Goal: Task Accomplishment & Management: Use online tool/utility

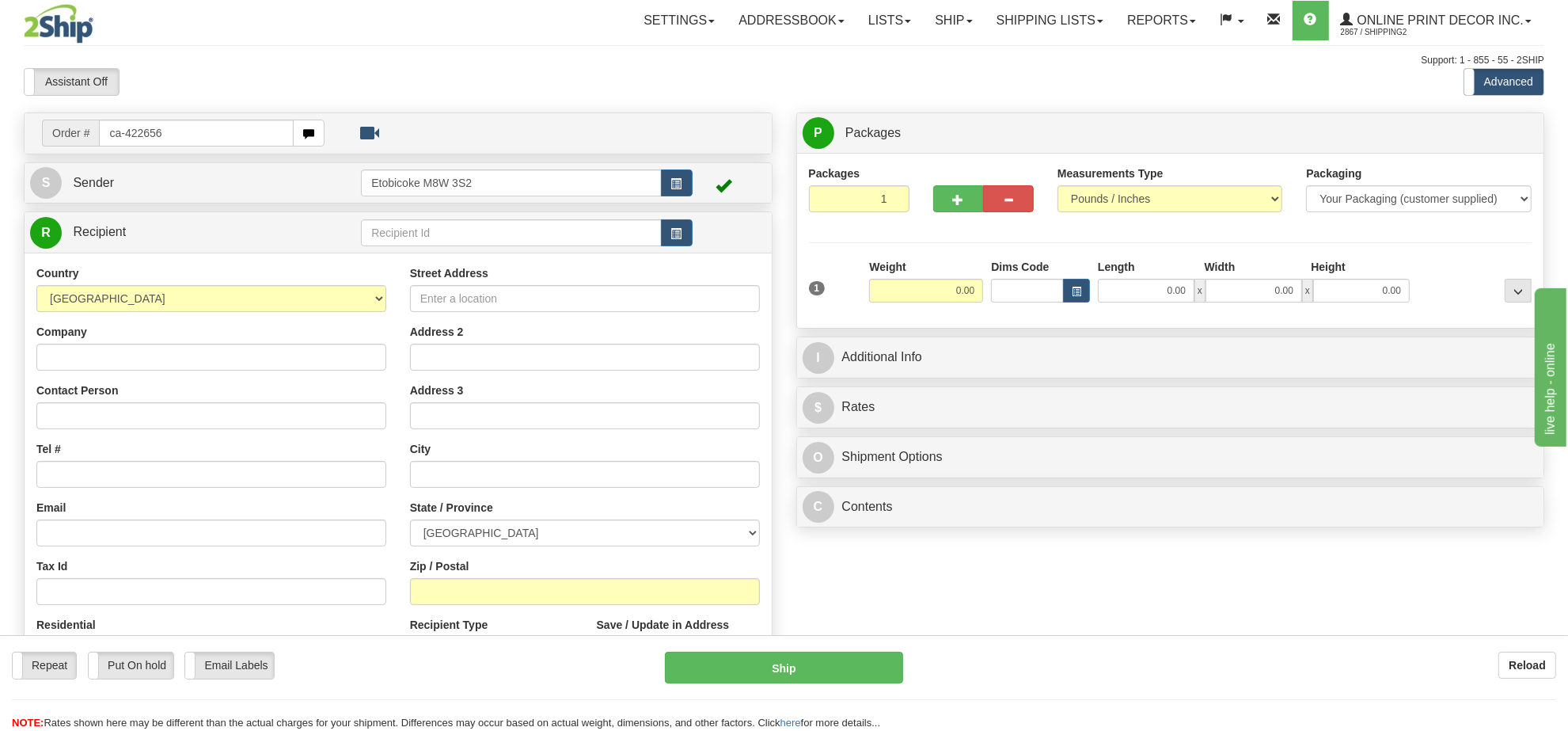
type input "ca-422656"
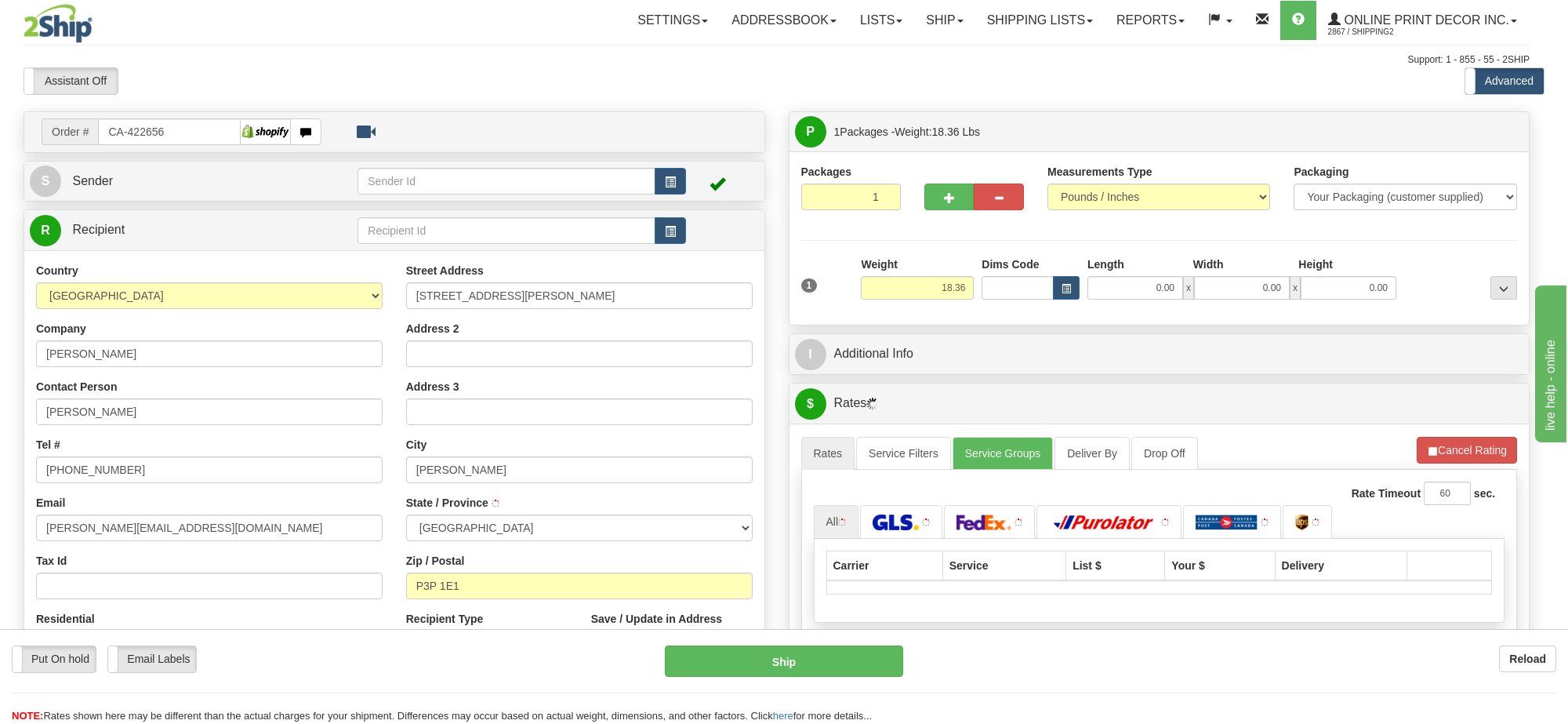
type input "HANMER"
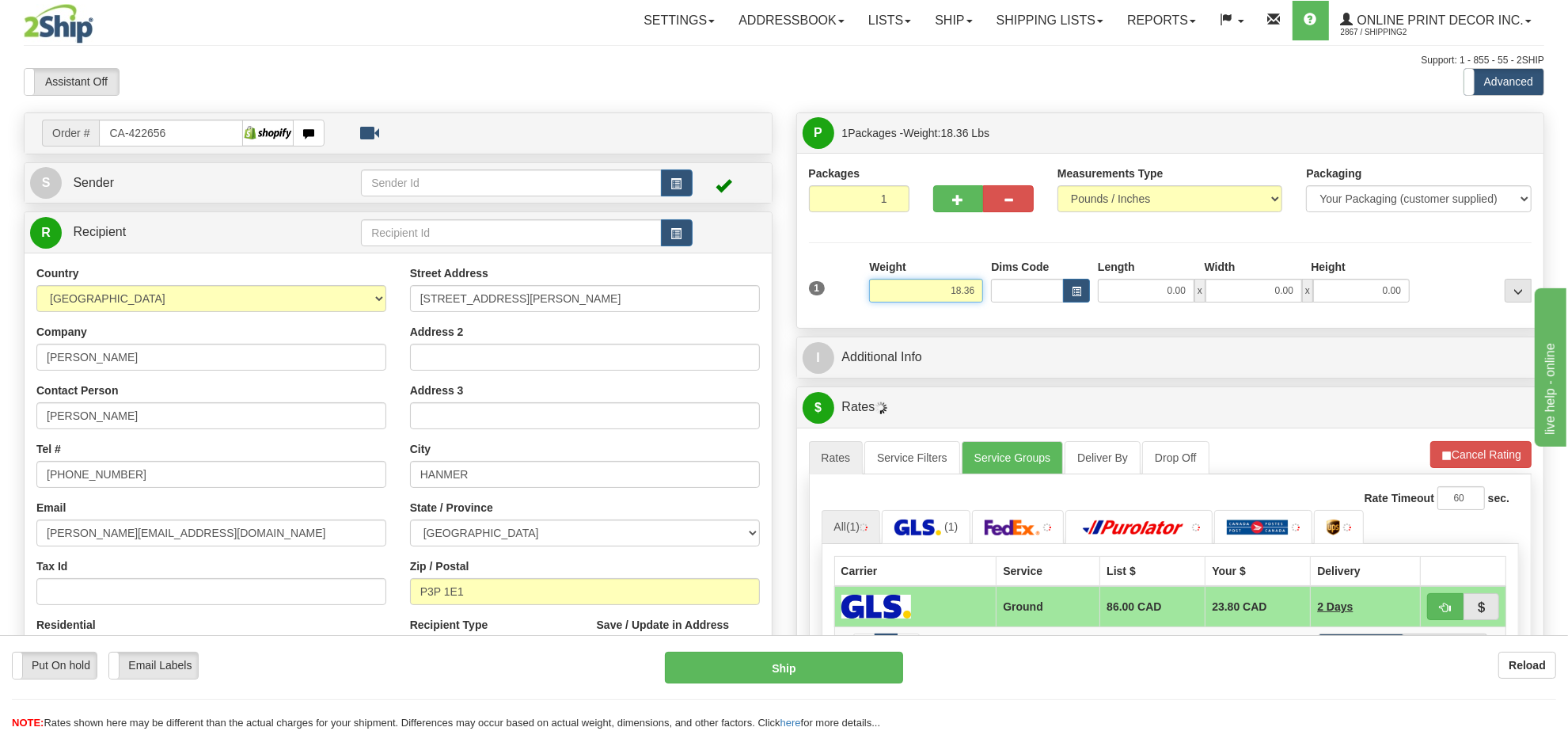
click at [942, 292] on input "18.36" at bounding box center [926, 291] width 114 height 24
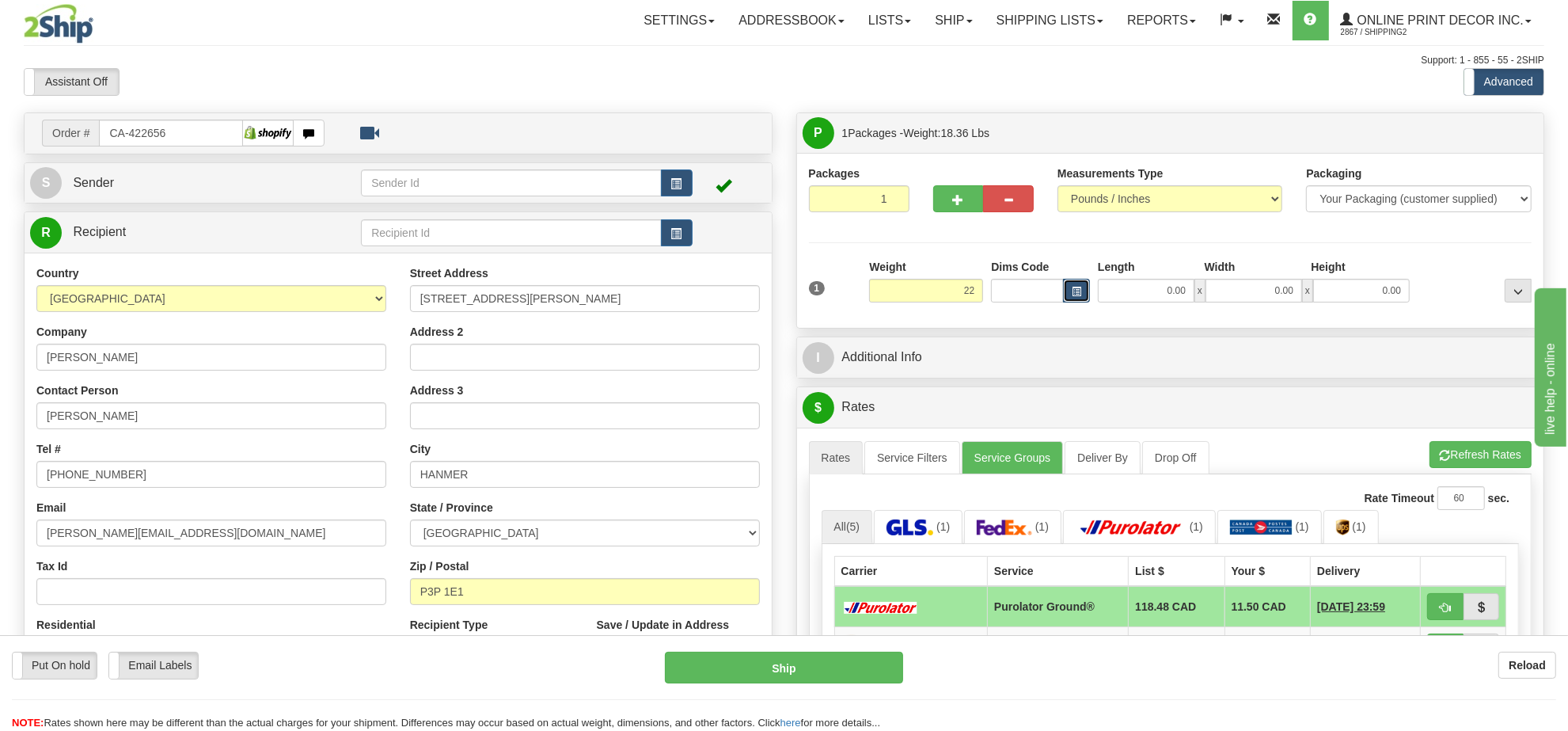
type input "22.00"
click at [1086, 303] on button "button" at bounding box center [1077, 291] width 27 height 24
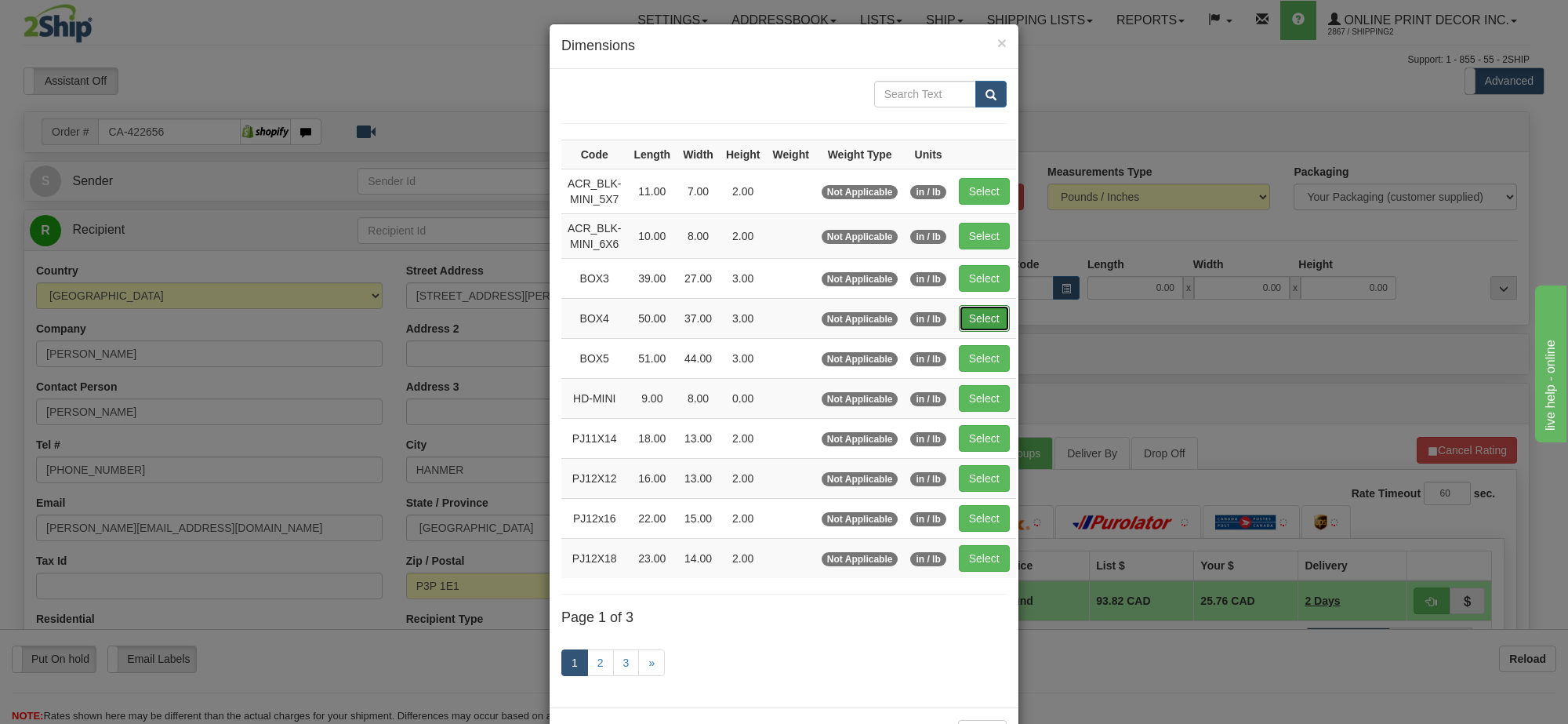
click at [997, 324] on button "Select" at bounding box center [984, 318] width 51 height 27
type input "BOX4"
type input "50.00"
type input "37.00"
type input "3.00"
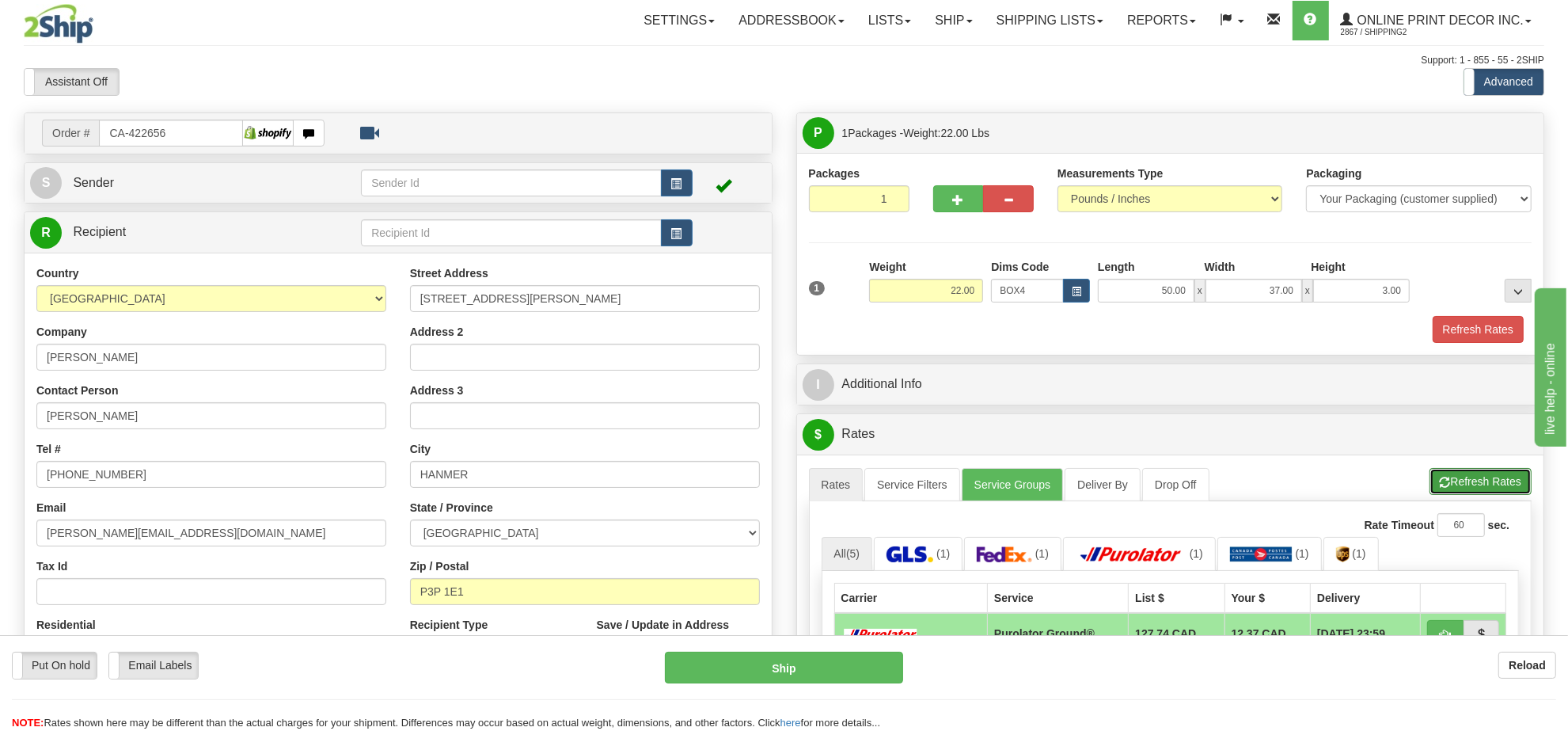
click at [1470, 490] on button "Refresh Rates" at bounding box center [1480, 481] width 102 height 27
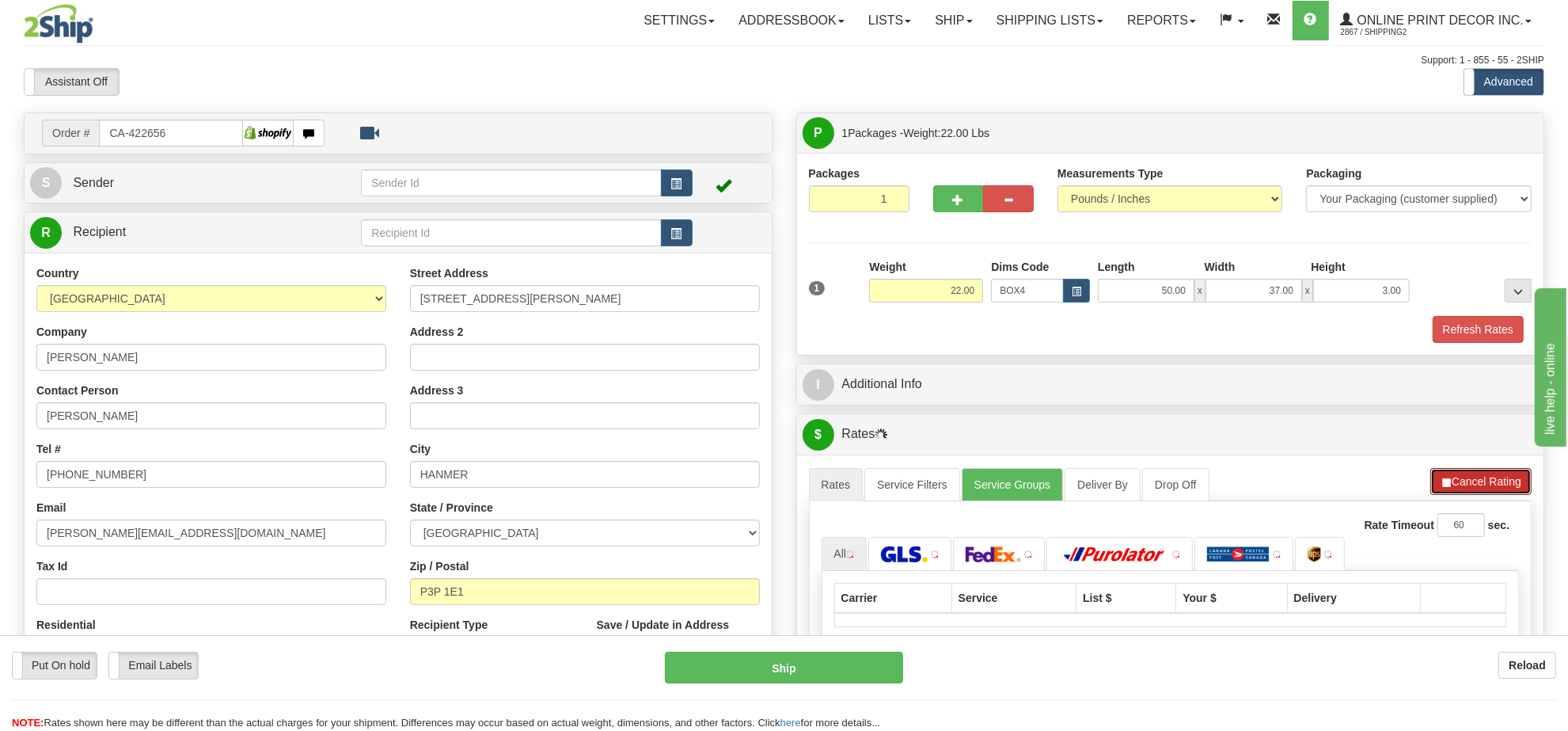
click at [1470, 490] on button "Cancel Rating" at bounding box center [1480, 481] width 101 height 27
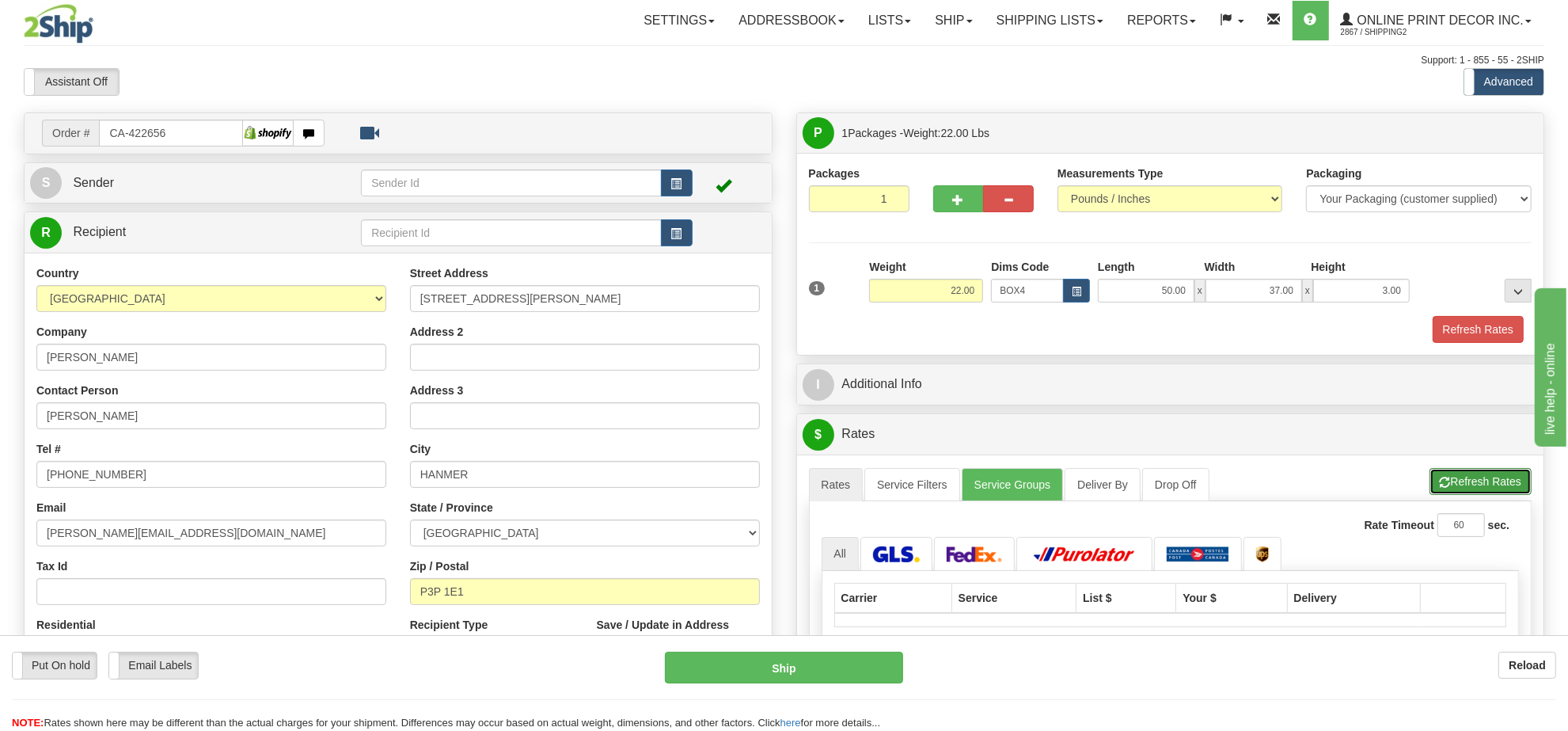
click at [1470, 490] on button "Refresh Rates" at bounding box center [1480, 481] width 102 height 27
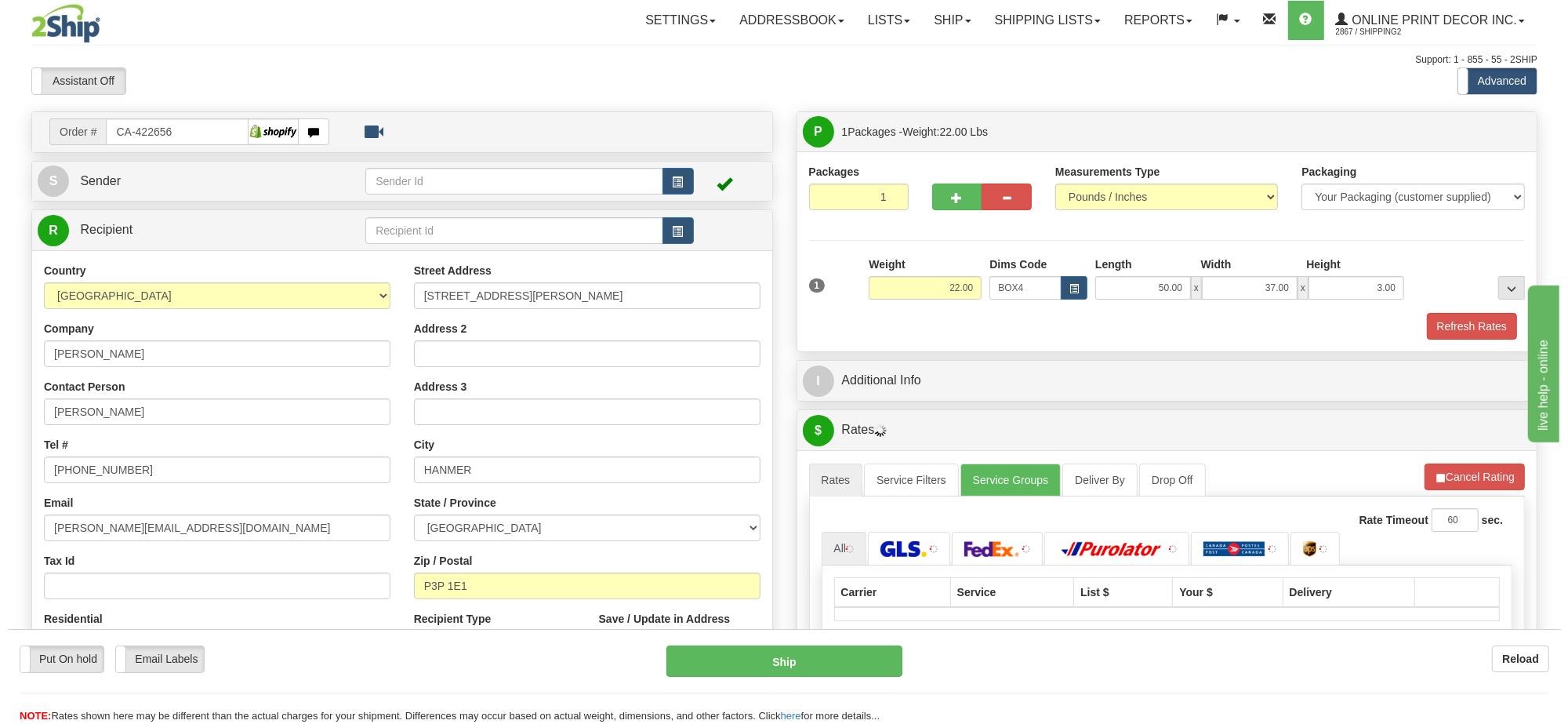
scroll to position [196, 0]
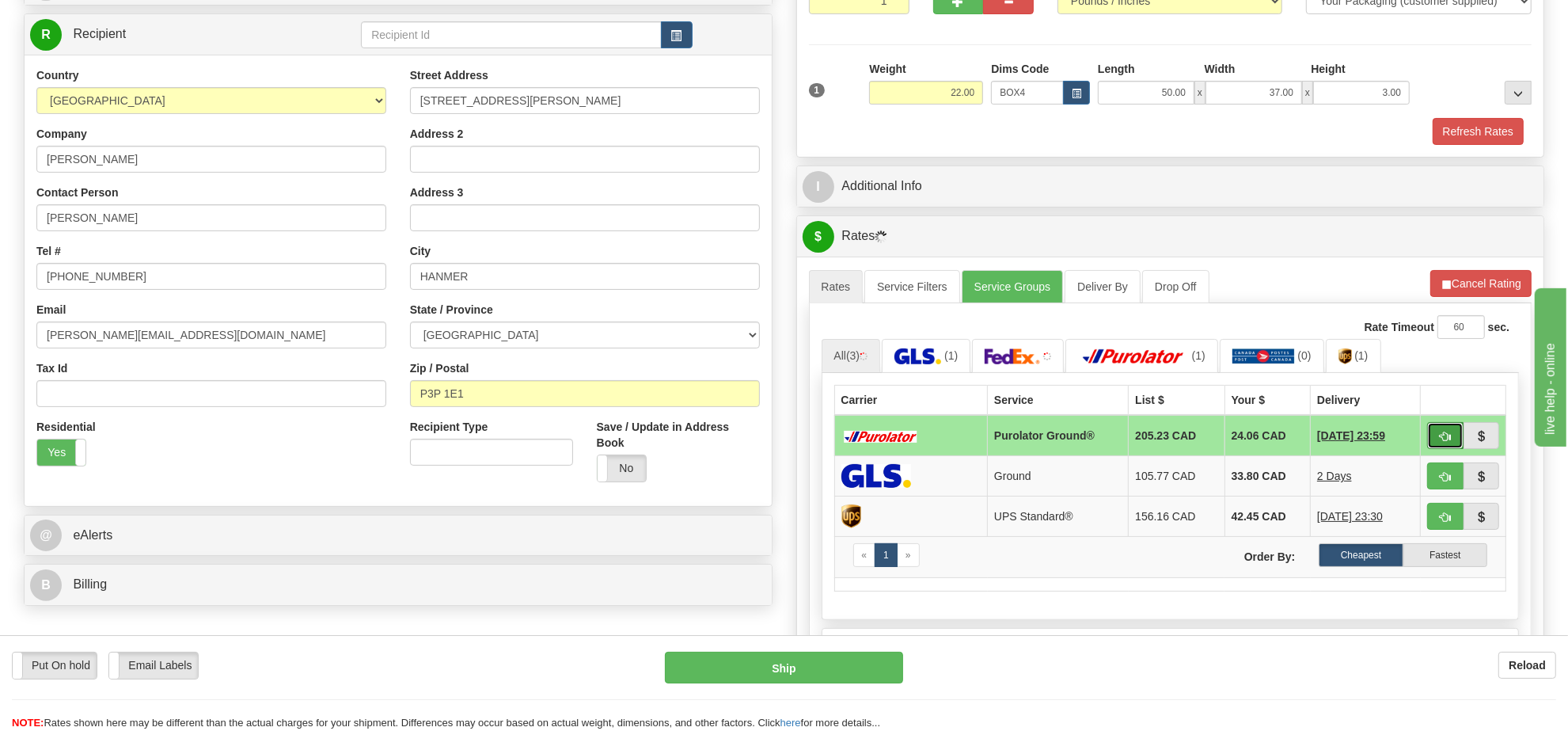
click at [1439, 434] on button "button" at bounding box center [1445, 435] width 37 height 27
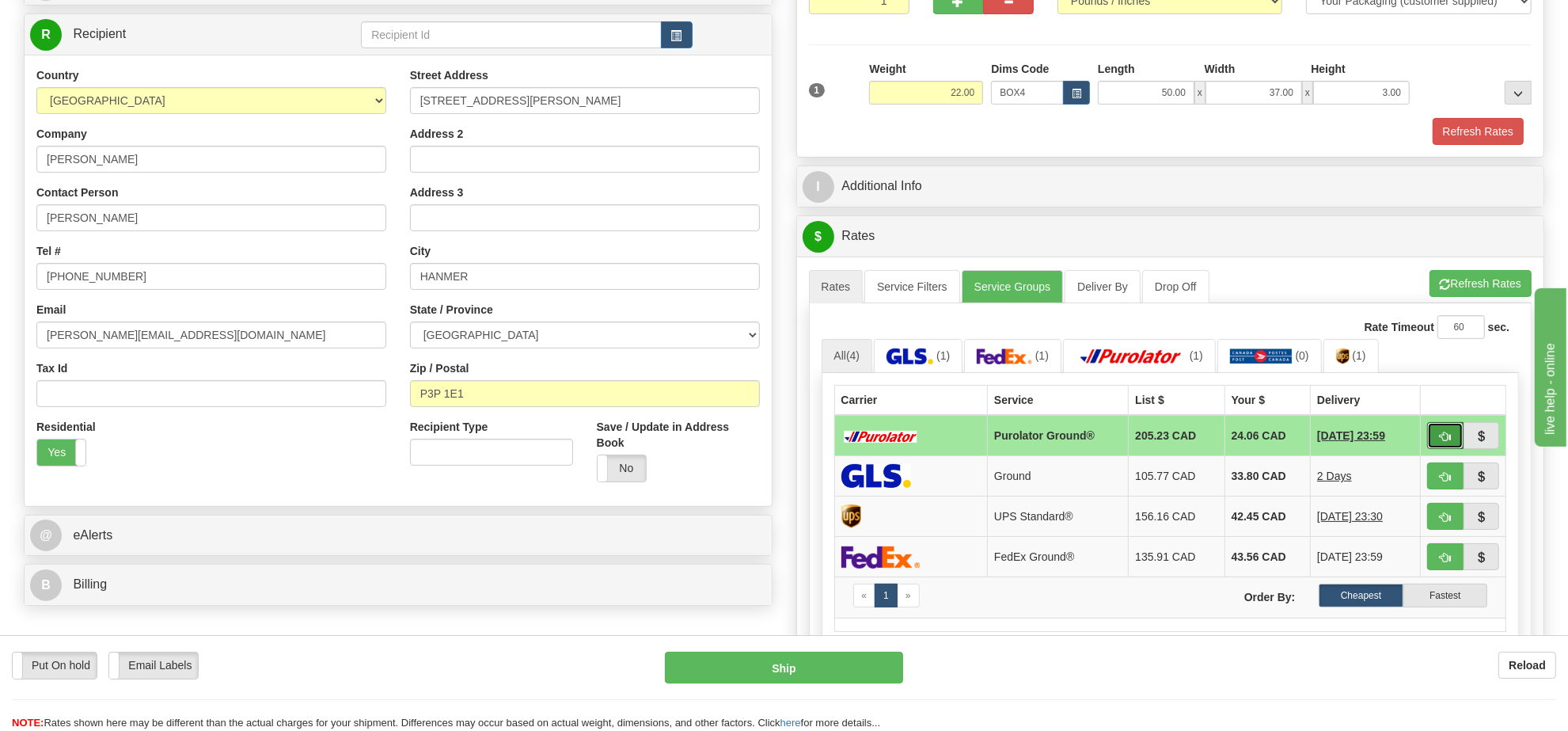
click at [1439, 434] on button "button" at bounding box center [1445, 435] width 37 height 27
type input "260"
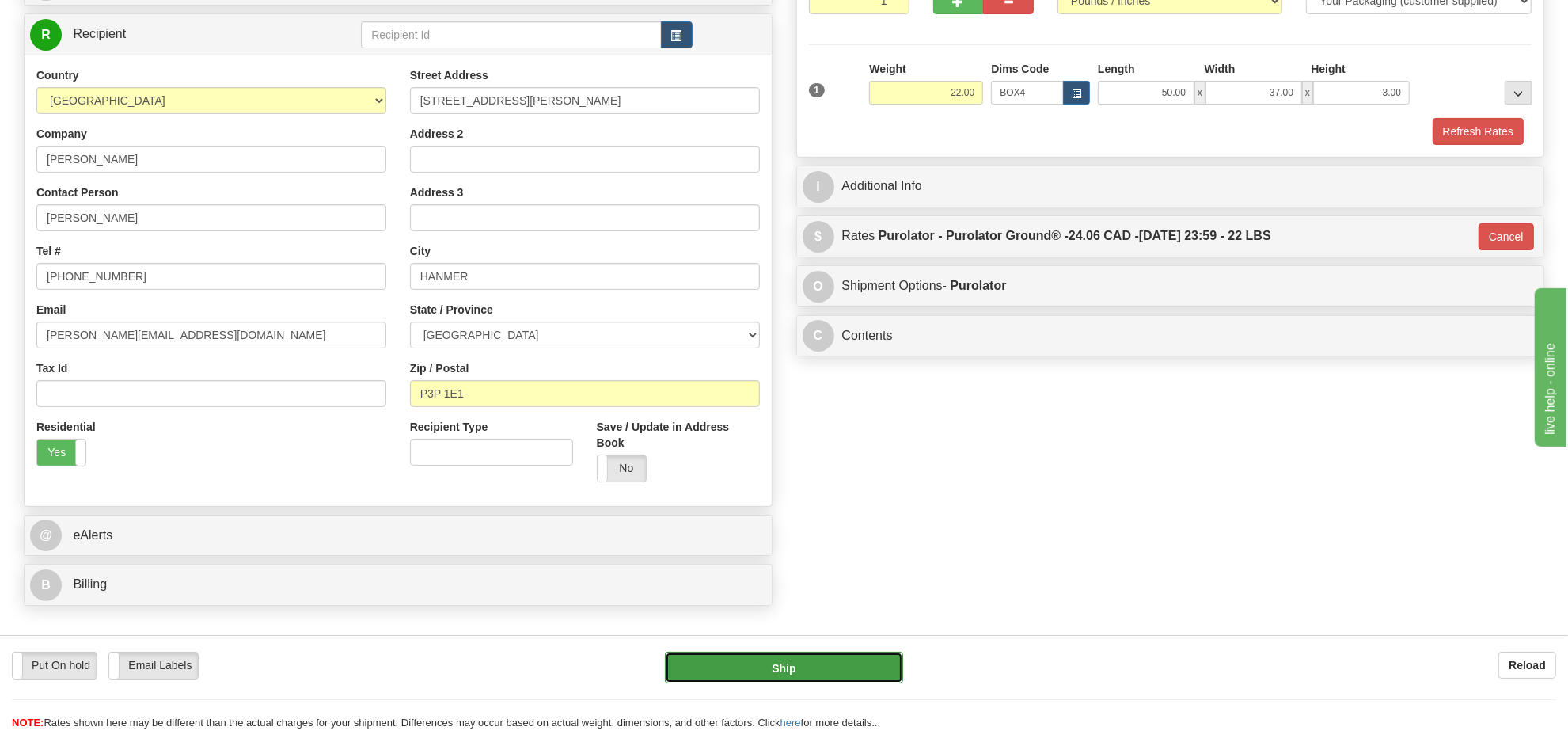
click at [831, 661] on button "Ship" at bounding box center [783, 667] width 237 height 31
